Goal: Use online tool/utility: Use online tool/utility

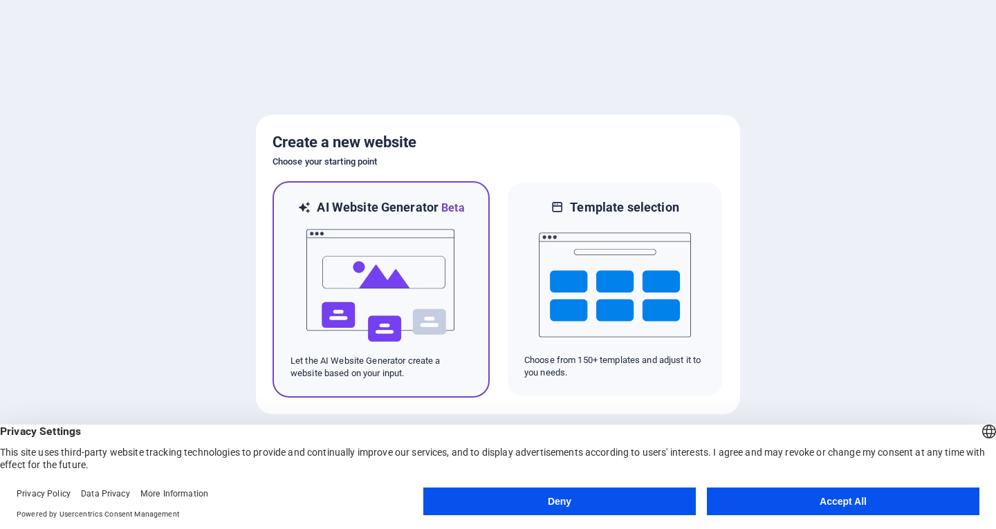
click at [352, 282] on img at bounding box center [381, 286] width 152 height 138
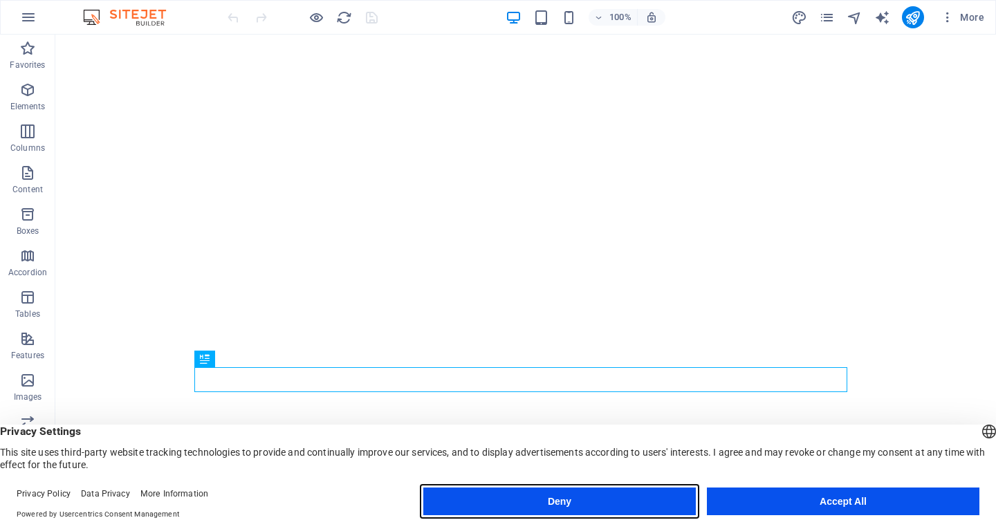
drag, startPoint x: 649, startPoint y: 492, endPoint x: 632, endPoint y: 491, distance: 16.7
click at [632, 491] on button "Deny" at bounding box center [559, 502] width 273 height 28
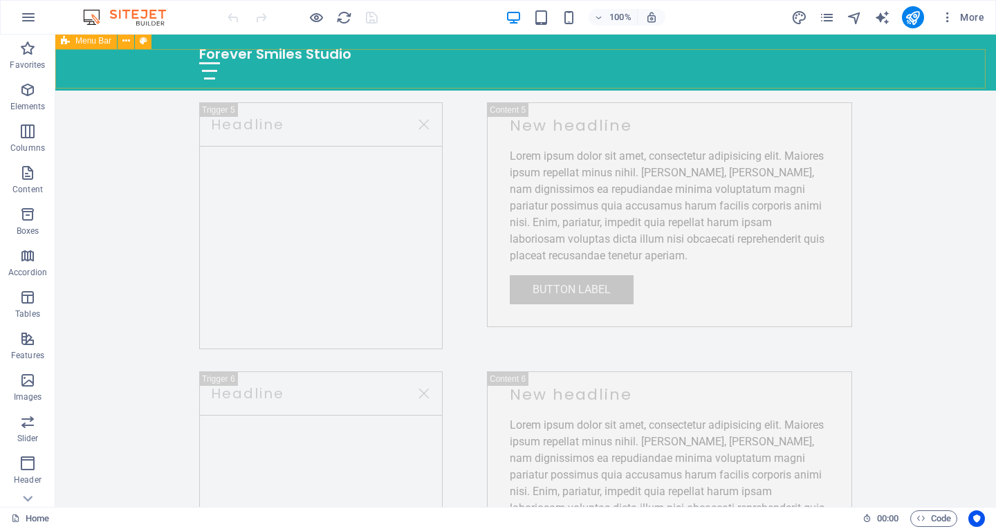
scroll to position [2170, 0]
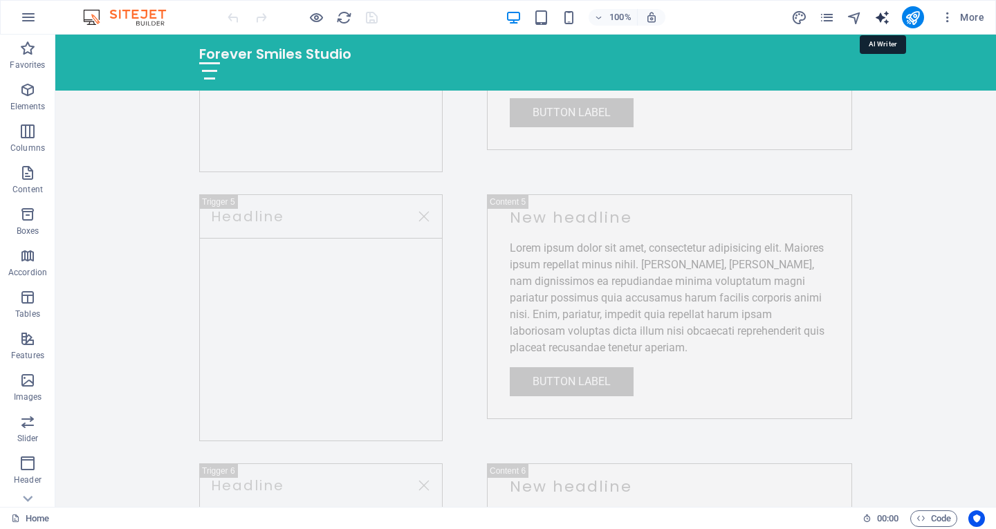
click at [887, 17] on icon "text_generator" at bounding box center [883, 18] width 16 height 16
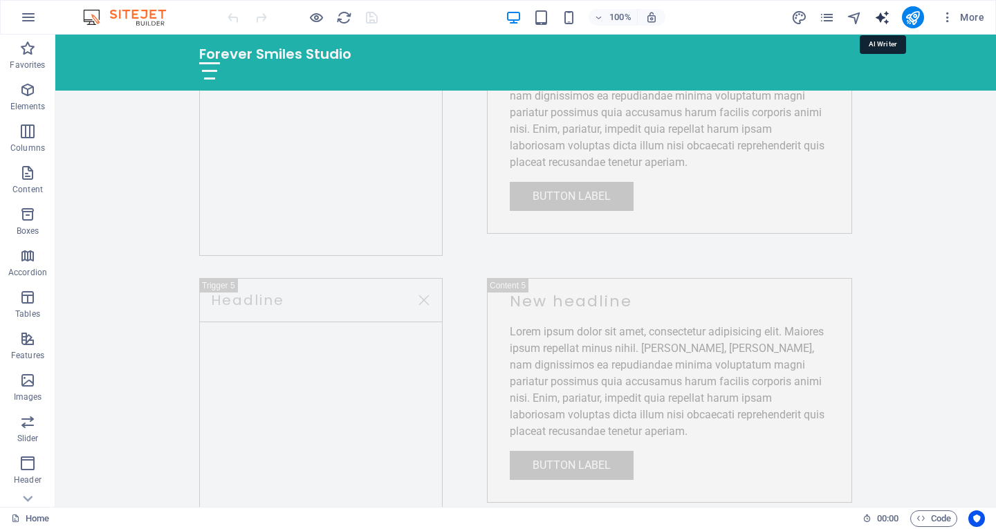
scroll to position [2254, 0]
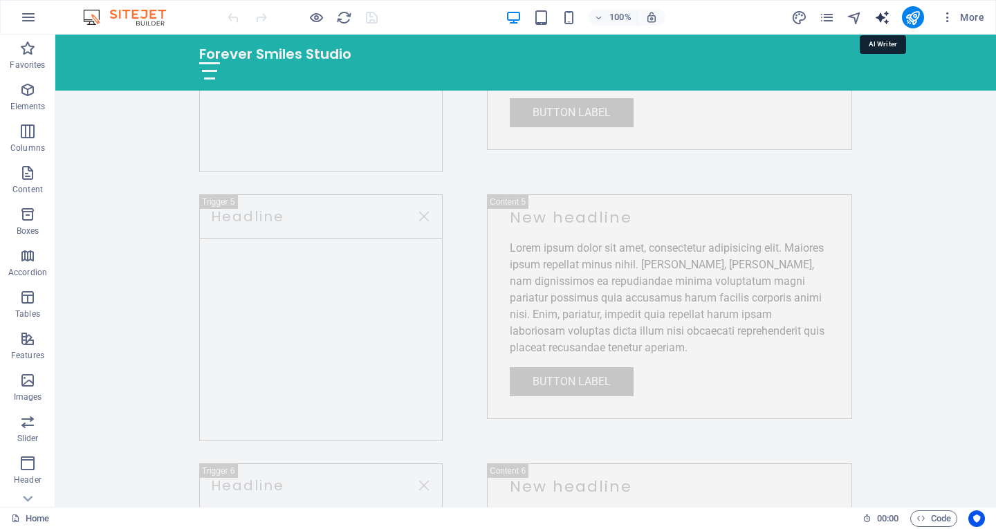
select select "English"
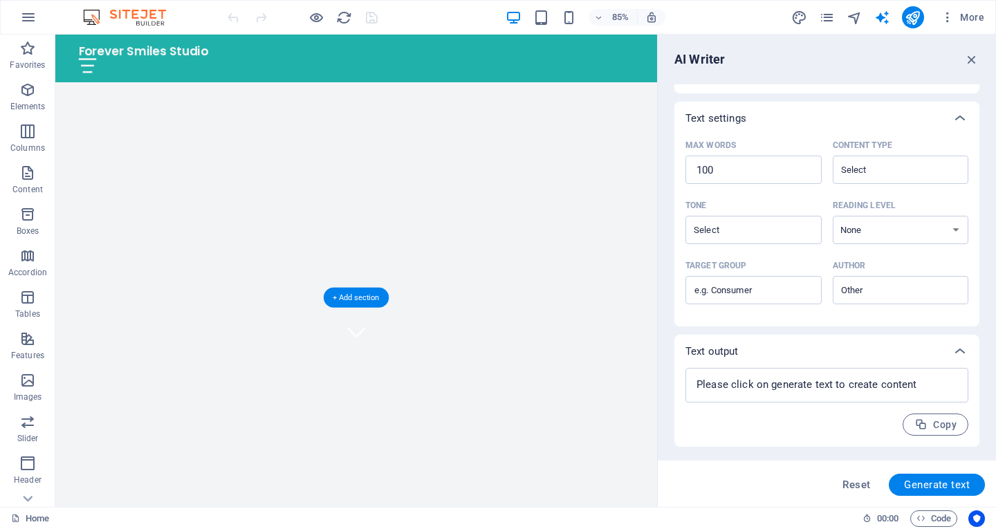
scroll to position [0, 0]
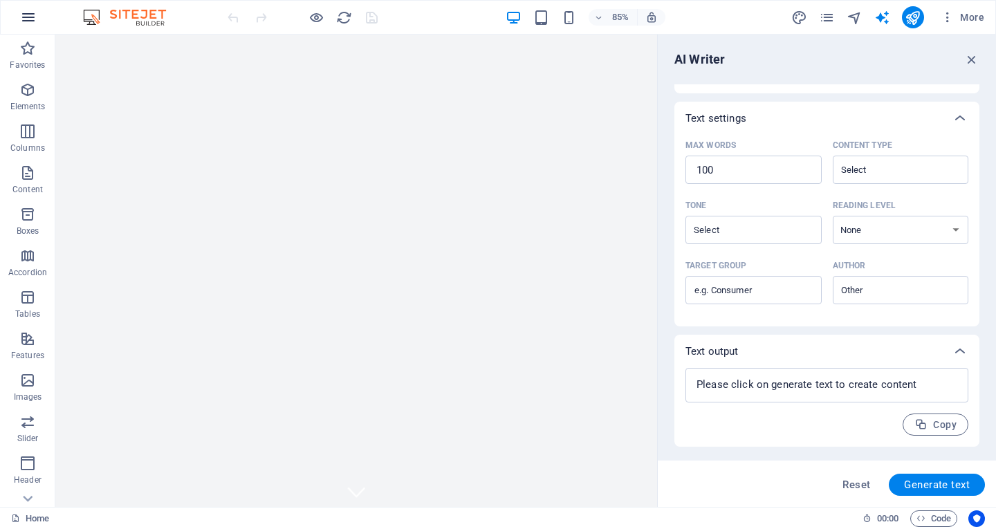
click at [34, 19] on icon "button" at bounding box center [28, 17] width 17 height 17
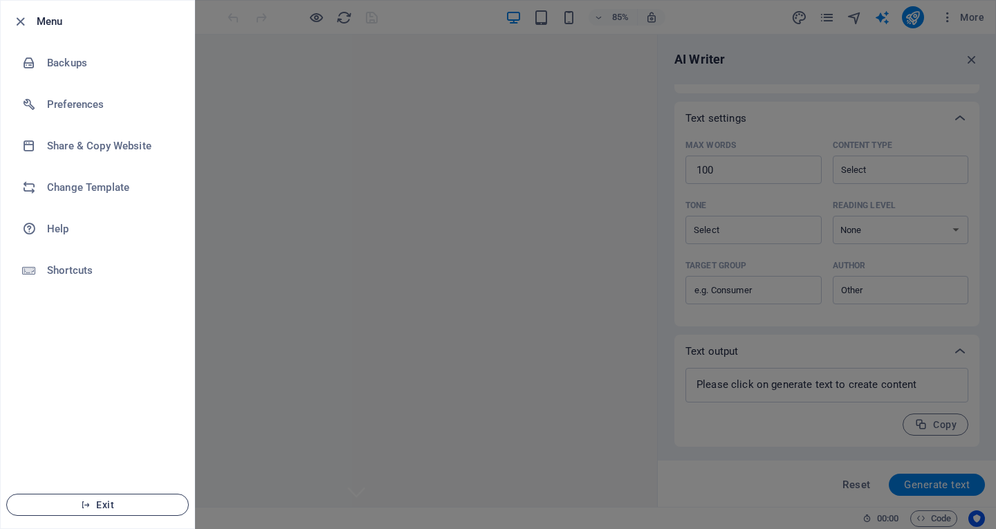
click at [95, 506] on span "Exit" at bounding box center [97, 505] width 159 height 11
